Goal: Communication & Community: Answer question/provide support

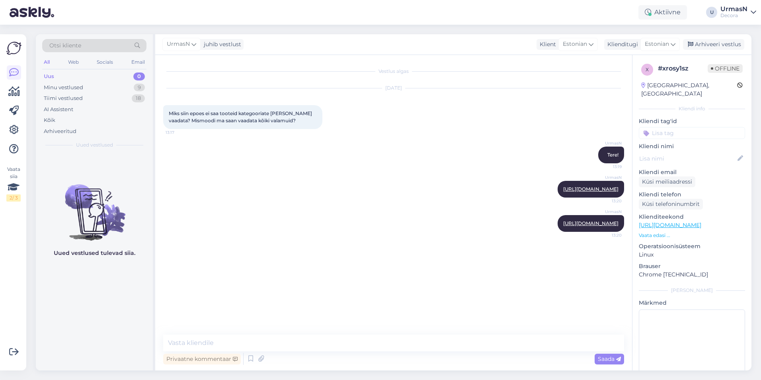
click at [56, 80] on div "Uus 0" at bounding box center [94, 76] width 104 height 11
click at [64, 96] on div "Tiimi vestlused" at bounding box center [63, 98] width 39 height 8
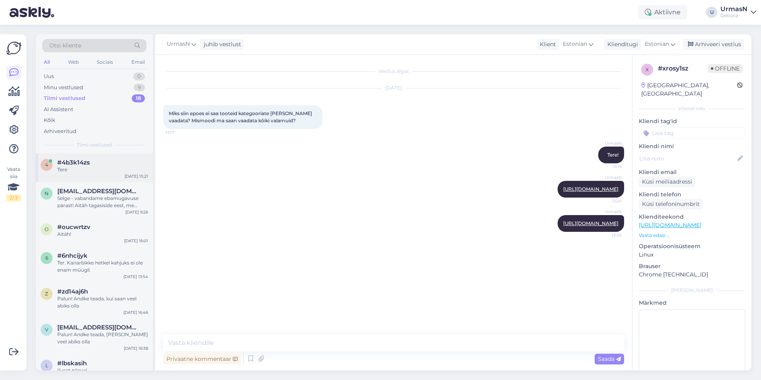
click at [78, 168] on div "Tere" at bounding box center [102, 169] width 91 height 7
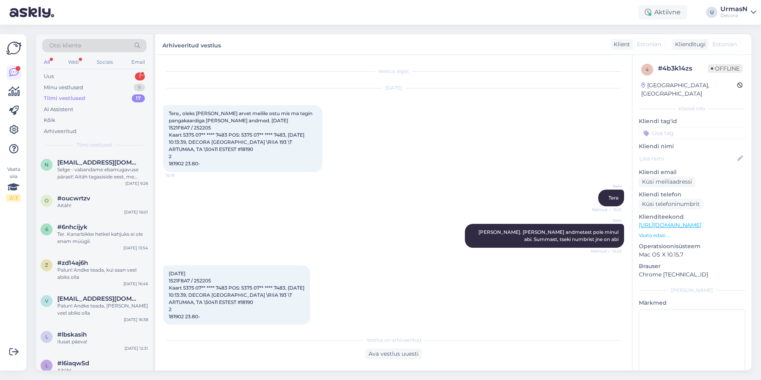
scroll to position [613, 0]
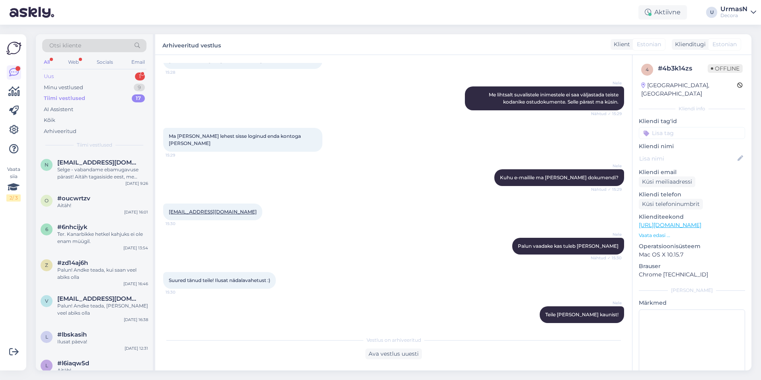
click at [86, 77] on div "Uus 1" at bounding box center [94, 76] width 104 height 11
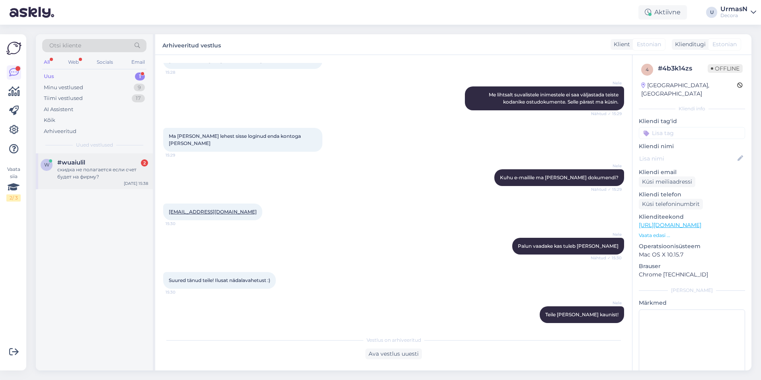
click at [109, 172] on div "скидка не полагается если счет будет на фирму?" at bounding box center [102, 173] width 91 height 14
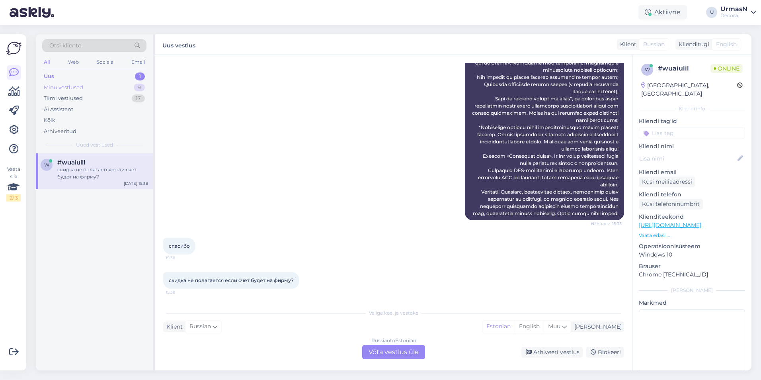
click at [61, 85] on div "Minu vestlused" at bounding box center [63, 88] width 39 height 8
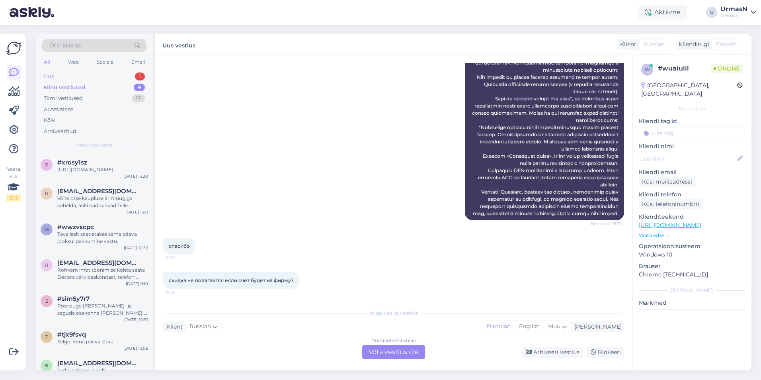
click at [55, 77] on div "Uus 1" at bounding box center [94, 76] width 104 height 11
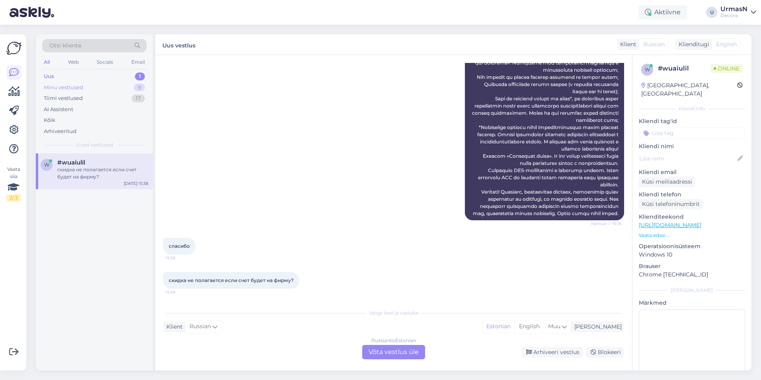
click at [84, 86] on div "Minu vestlused 9" at bounding box center [94, 87] width 104 height 11
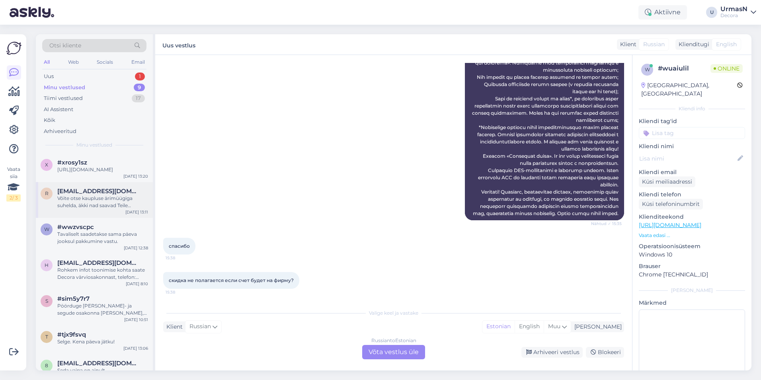
click at [104, 190] on span "[EMAIL_ADDRESS][DOMAIN_NAME]" at bounding box center [98, 191] width 83 height 7
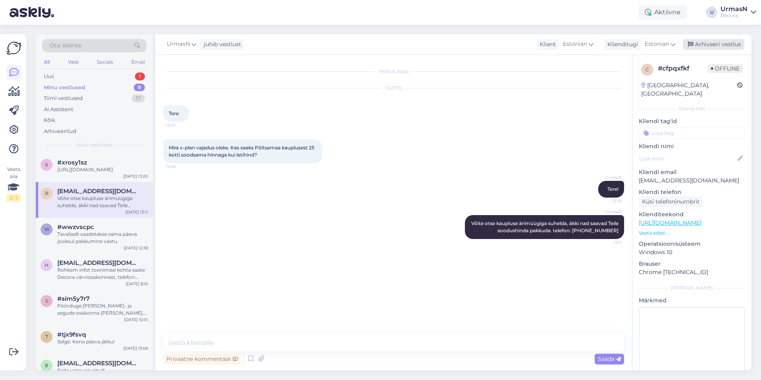
click at [718, 44] on div "Arhiveeri vestlus" at bounding box center [713, 44] width 61 height 11
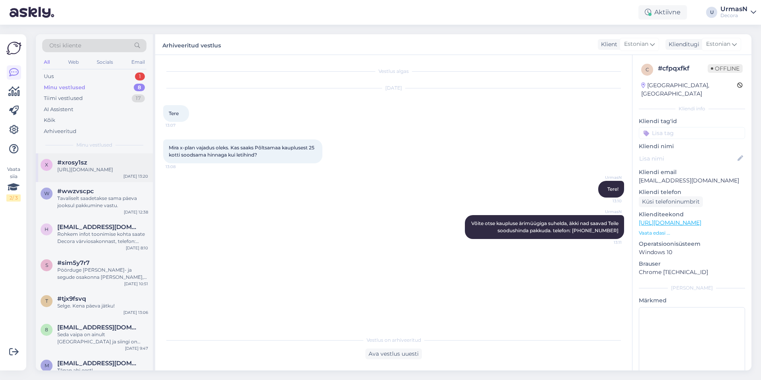
click at [100, 169] on div "[URL][DOMAIN_NAME]" at bounding box center [102, 169] width 91 height 7
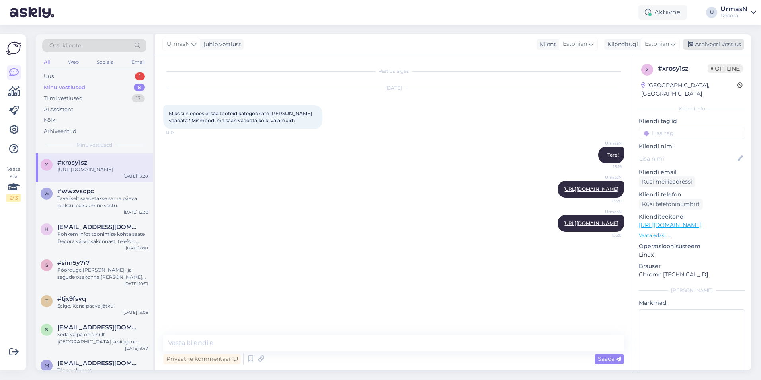
click at [711, 41] on div "Arhiveeri vestlus" at bounding box center [713, 44] width 61 height 11
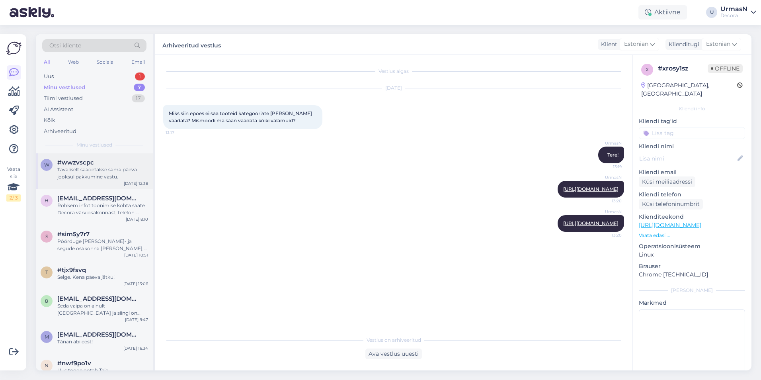
click at [37, 174] on div "w #wwzvscpc Tavaliselt saadetakse sama päeva jooksul pakkumine vastu. [DATE] 12…" at bounding box center [94, 171] width 117 height 36
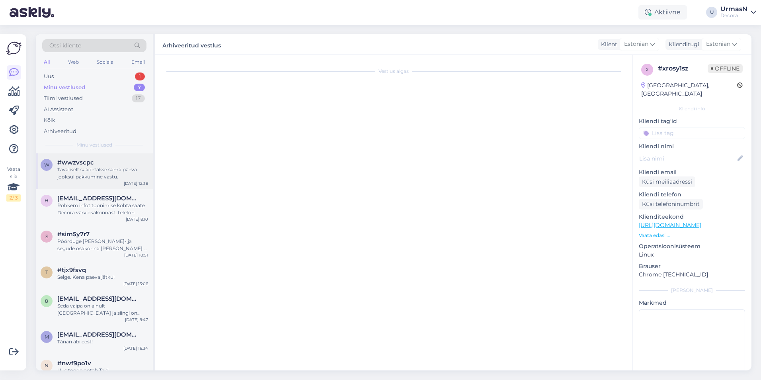
scroll to position [1233, 0]
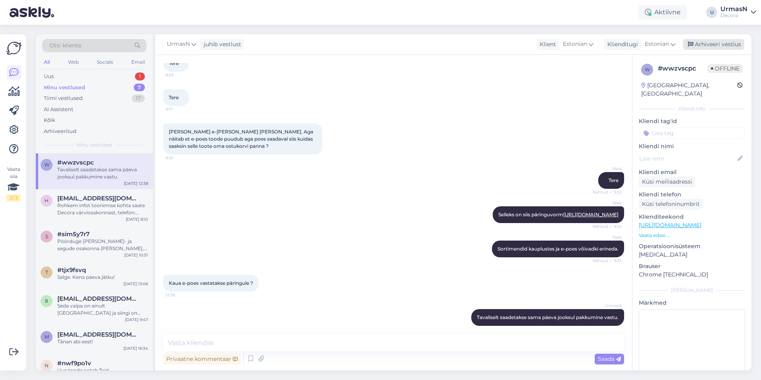
click at [721, 43] on div "Arhiveeri vestlus" at bounding box center [713, 44] width 61 height 11
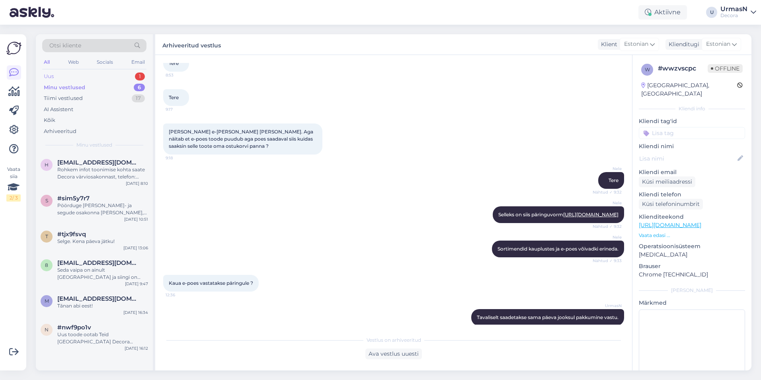
click at [61, 76] on div "Uus 1" at bounding box center [94, 76] width 104 height 11
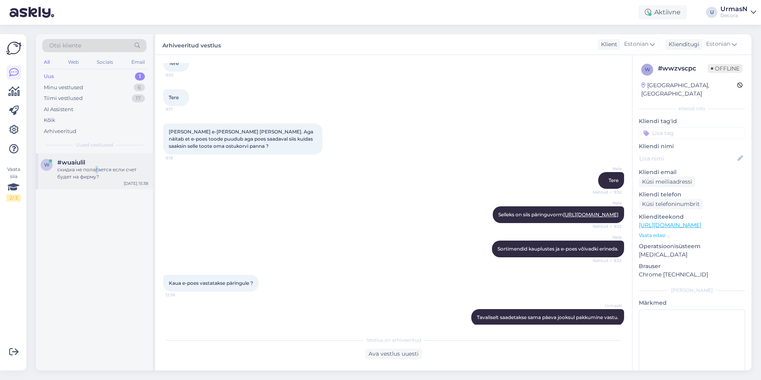
click at [96, 172] on div "скидка не полагается если счет будет на фирму?" at bounding box center [102, 173] width 91 height 14
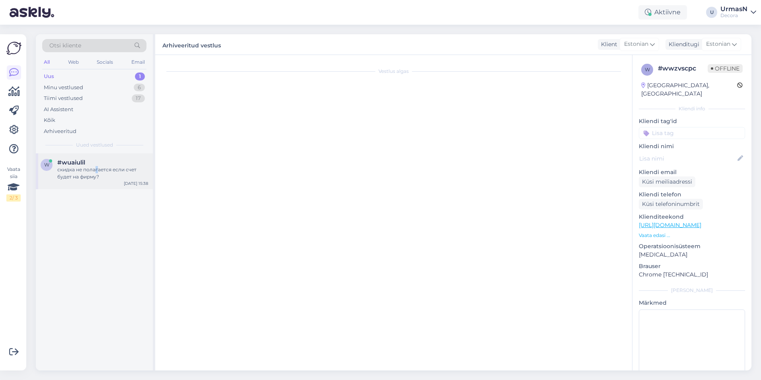
scroll to position [517, 0]
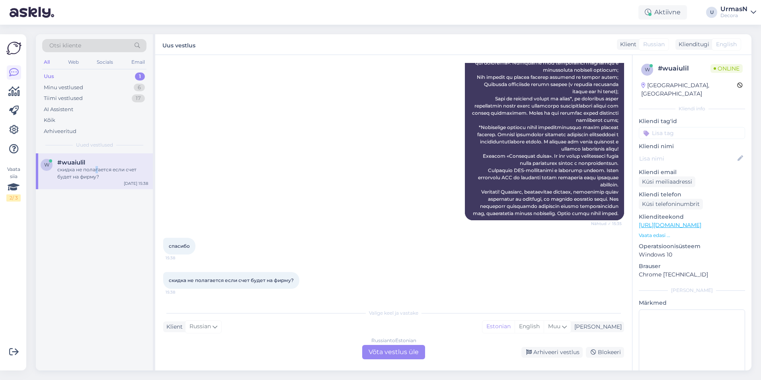
click at [650, 232] on p "Vaata edasi ..." at bounding box center [692, 235] width 106 height 7
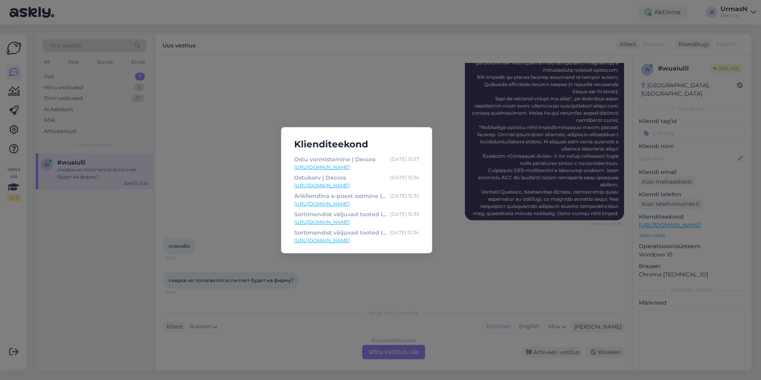
click at [516, 274] on div "Klienditeekond Ostu vormistamine | Decora [DATE] 15:37 [URL][DOMAIN_NAME] Ostuk…" at bounding box center [380, 190] width 761 height 380
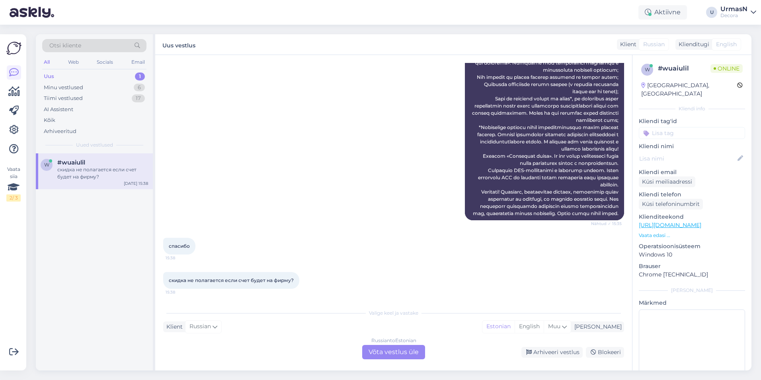
click at [390, 347] on div "Russian to Estonian Võta vestlus üle" at bounding box center [393, 352] width 63 height 14
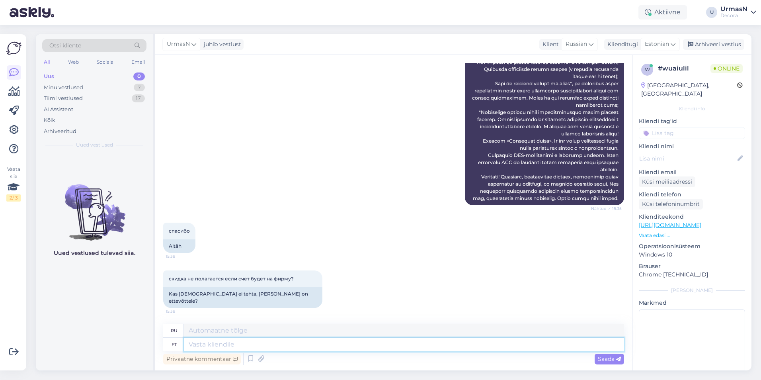
click at [244, 344] on textarea at bounding box center [404, 345] width 440 height 14
click at [207, 346] on textarea at bounding box center [404, 345] width 440 height 14
click at [276, 348] on textarea at bounding box center [404, 345] width 440 height 14
type textarea "E-po"
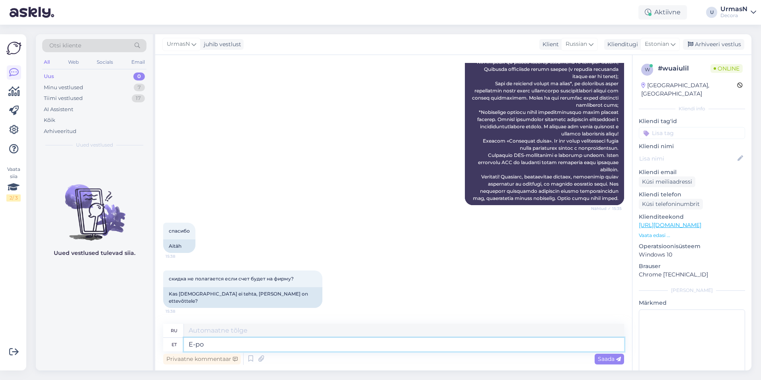
type textarea "Э-"
type textarea "E-poest o"
type textarea "Из интернет-магазина"
type textarea "E-poest ostes er"
type textarea "При покупке в интернет-магазине"
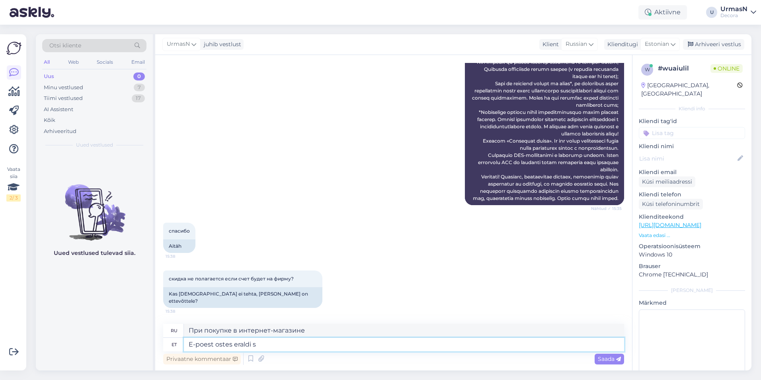
type textarea "E-poest ostes eraldi so"
type textarea "Отдельно при покупке в интернет-магазине"
type textarea "E-poest ostes eraldi soodustust"
type textarea "Специальная скидка при покупке в интернет-магазине"
type textarea "E-poest ostes eraldi soodustust äriklientidele po"
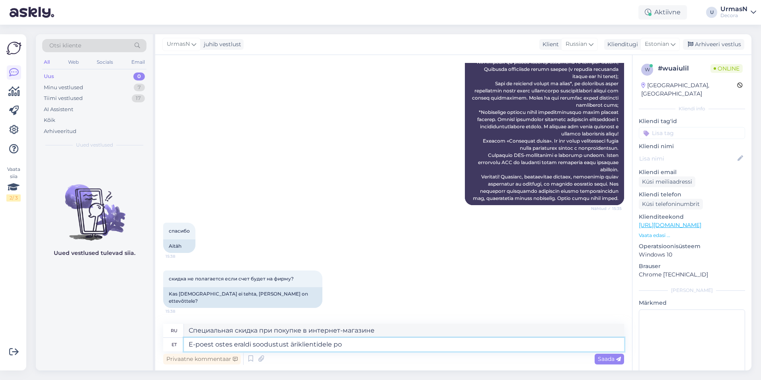
type textarea "Специальная скидка для корпоративных клиентов при покупке в интернет-магазине"
type textarea "E-poest ostes eraldi soodustust äriklientidele pole. Kr"
type textarea "Отдельная скидка для корпоративных клиентов при покупке в интернет-магазине не …"
click at [358, 345] on textarea "E-poest ostes eraldi soodustust äriklientidele pole. [GEOGRAPHIC_DATA]" at bounding box center [404, 345] width 440 height 14
type textarea "E-poest ostes eraldi soodustust äriklientidele pole. [GEOGRAPHIC_DATA]"
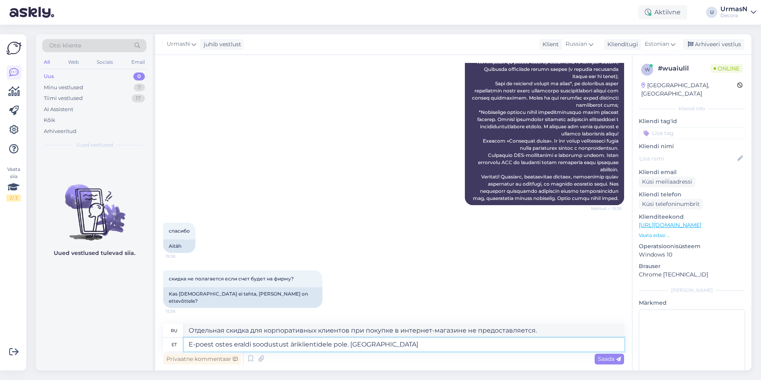
click at [385, 345] on textarea "E-poest ostes eraldi soodustust äriklientidele pole. [GEOGRAPHIC_DATA]" at bounding box center [404, 345] width 440 height 14
type textarea "При покупке в интернет-магазине отдельная скидка для корпоративных клиентов не …"
type textarea "E-poest ostes eraldi soodustust äriklientidele pole. Kehtivad [PERSON_NAME] so"
type textarea "Для корпоративных клиентов при покупке в интернет-магазине отдельная скидка не …"
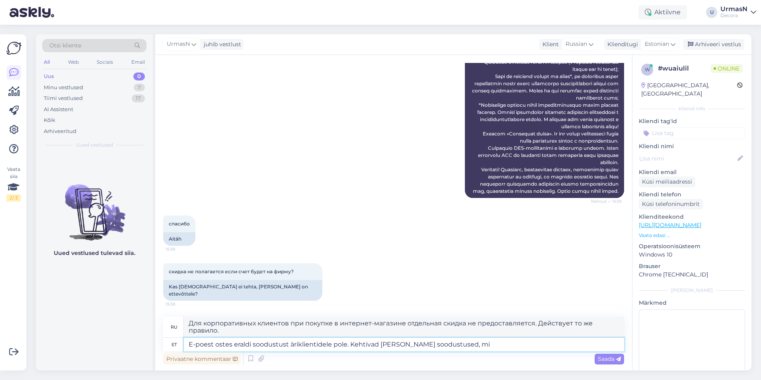
type textarea "E-poest ostes eraldi soodustust äriklientidele pole. Kehtivad [PERSON_NAME] soo…"
type textarea "Для корпоративных клиентов при покупке в интернет-магазине отдельные скидки не …"
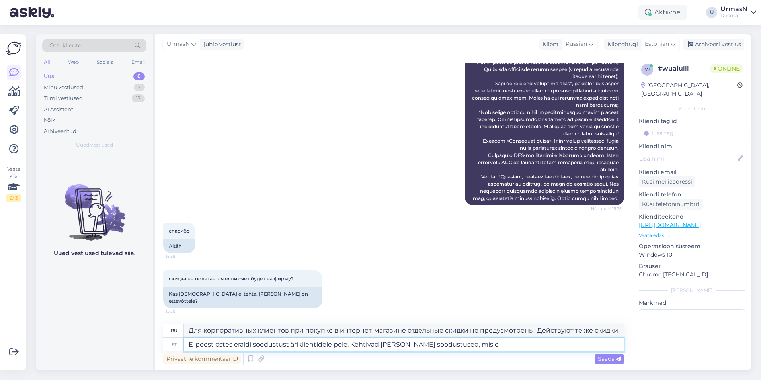
type textarea "E-poest ostes eraldi soodustust äriklientidele pole. Kehtivad [PERSON_NAME] soo…"
type textarea "Для корпоративных клиентов при покупке в интернет-магазине отдельные скидки не …"
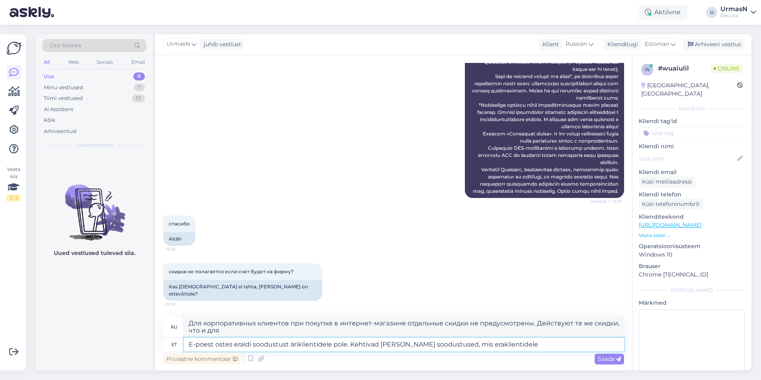
type textarea "E-poest ostes eraldi soodustust äriklientidele pole. Kehtivad [PERSON_NAME] soo…"
type textarea "При покупке в интернет-магазине для корпоративных клиентов отдельные скидки не …"
type textarea "E-poest ostes eraldi soodustust äriklientidele pole. Kehtivad [PERSON_NAME] soo…"
click at [596, 356] on div "Saada" at bounding box center [609, 359] width 29 height 11
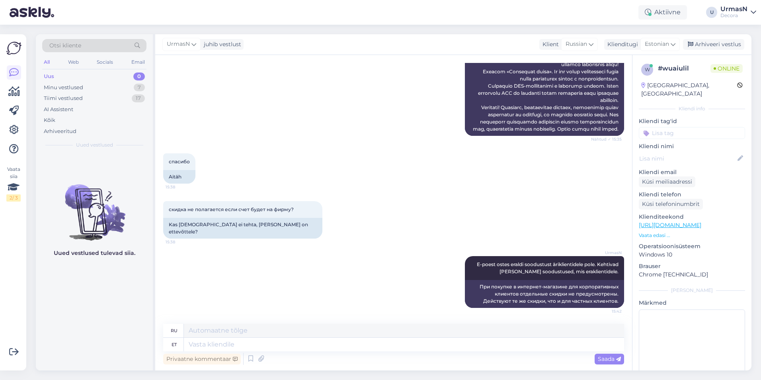
scroll to position [594, 0]
